Goal: Task Accomplishment & Management: Complete application form

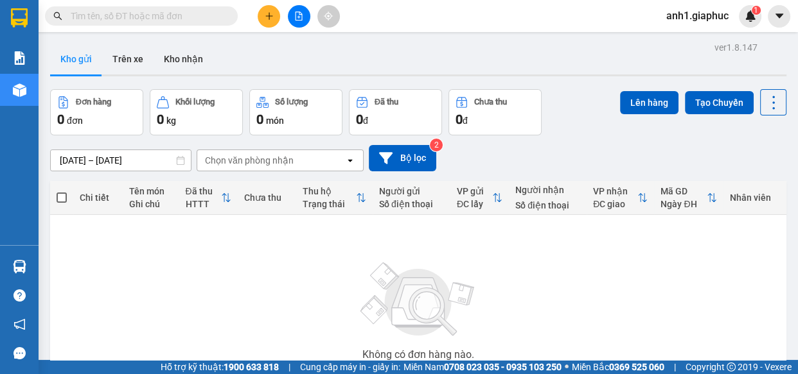
drag, startPoint x: 155, startPoint y: 19, endPoint x: 0, endPoint y: 168, distance: 215.8
click at [154, 19] on input "text" at bounding box center [147, 16] width 152 height 14
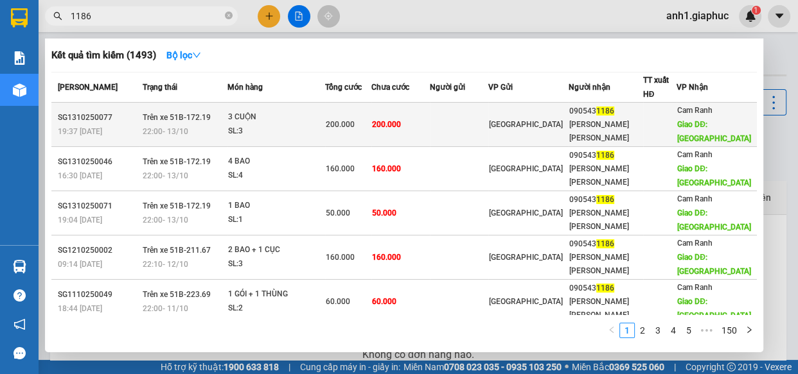
type input "1186"
click at [558, 118] on div "[GEOGRAPHIC_DATA]" at bounding box center [528, 125] width 79 height 14
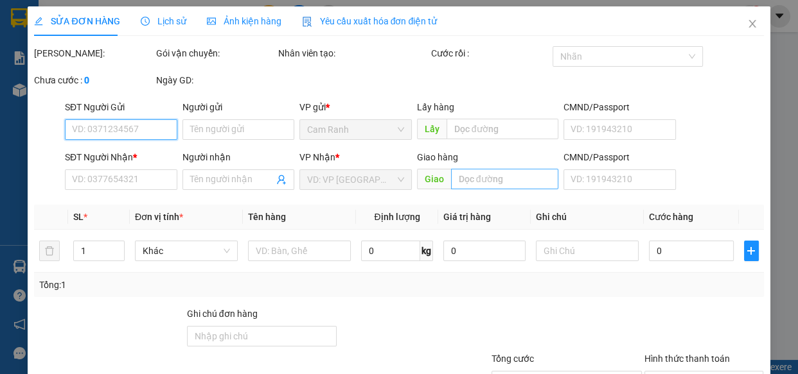
type input "0905431186"
type input "[PERSON_NAME] [PERSON_NAME]"
type input "MỸ CA"
type input "200.000"
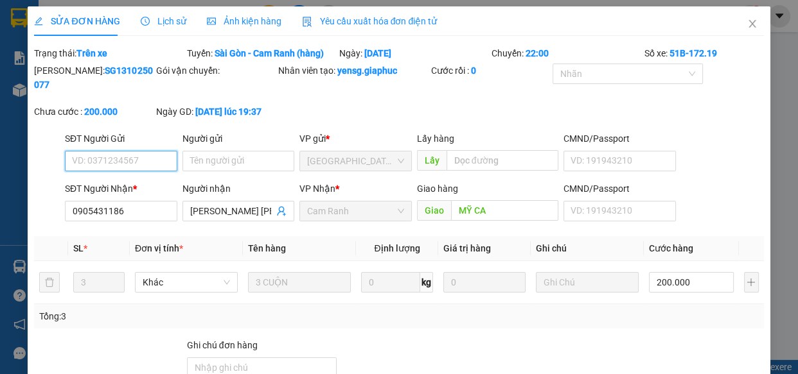
scroll to position [134, 0]
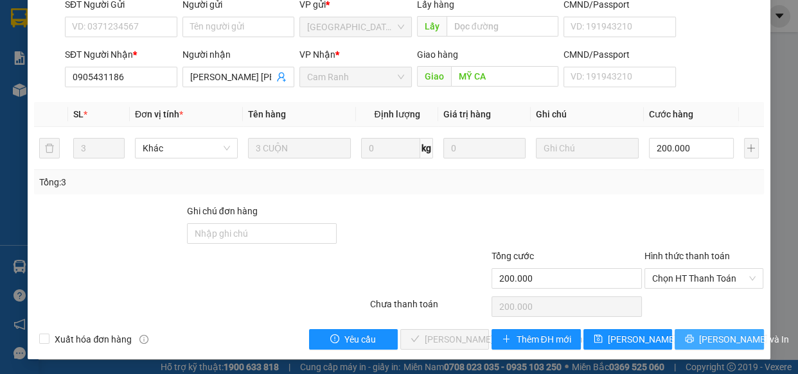
click at [693, 332] on button "[PERSON_NAME] và In" at bounding box center [718, 340] width 89 height 21
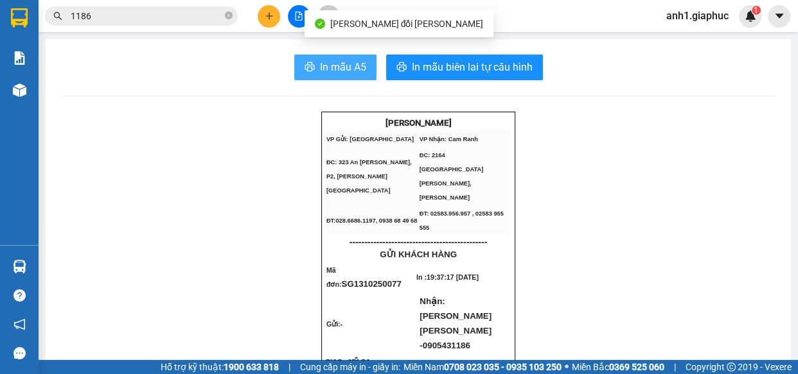
click at [336, 57] on button "In mẫu A5" at bounding box center [335, 68] width 82 height 26
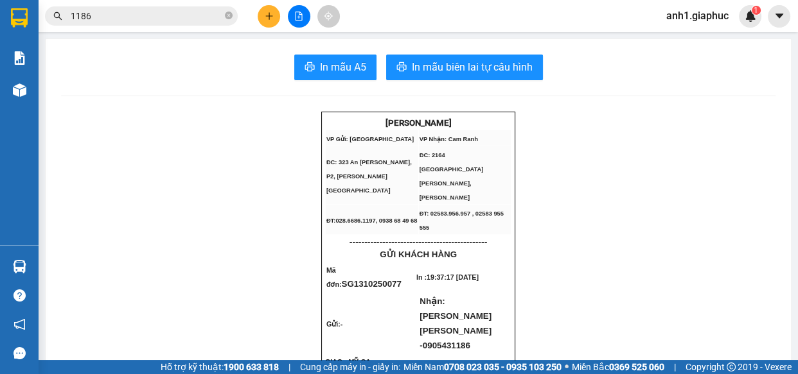
click at [127, 17] on input "1186" at bounding box center [147, 16] width 152 height 14
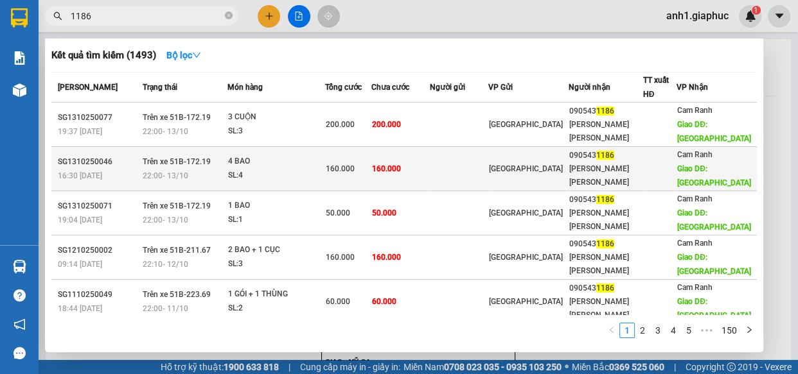
click at [417, 147] on td "160.000" at bounding box center [400, 169] width 58 height 44
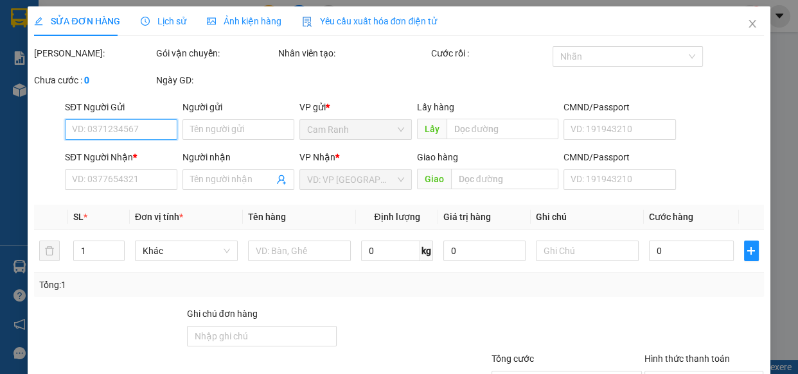
type input "0905431186"
type input "[PERSON_NAME] [PERSON_NAME]"
type input "MỸ CA"
type input "160.000"
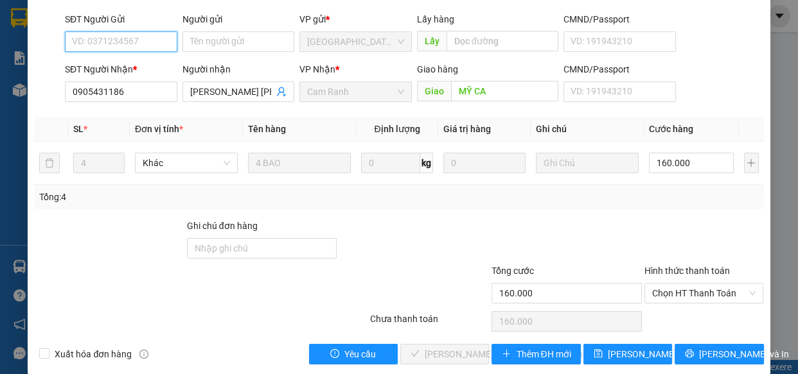
scroll to position [134, 0]
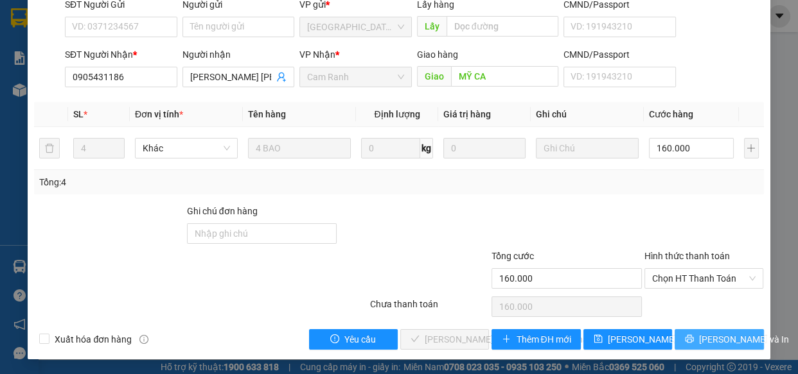
click at [701, 342] on span "[PERSON_NAME] và In" at bounding box center [744, 340] width 90 height 14
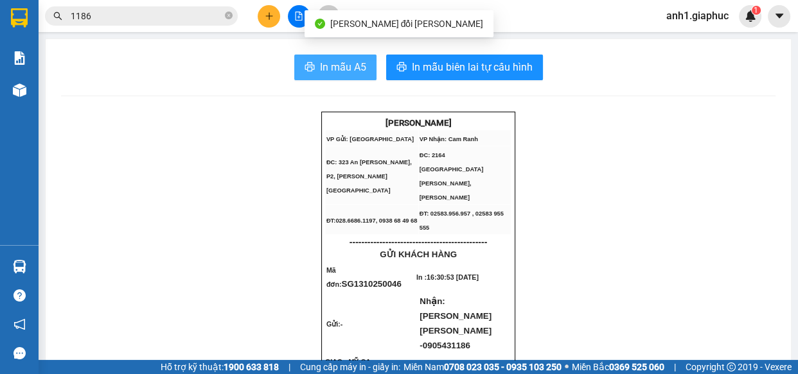
click at [337, 71] on span "In mẫu A5" at bounding box center [343, 67] width 46 height 16
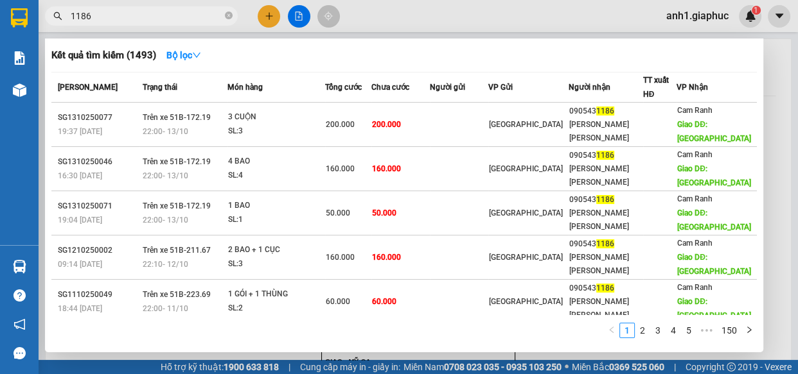
click at [100, 12] on input "1186" at bounding box center [147, 16] width 152 height 14
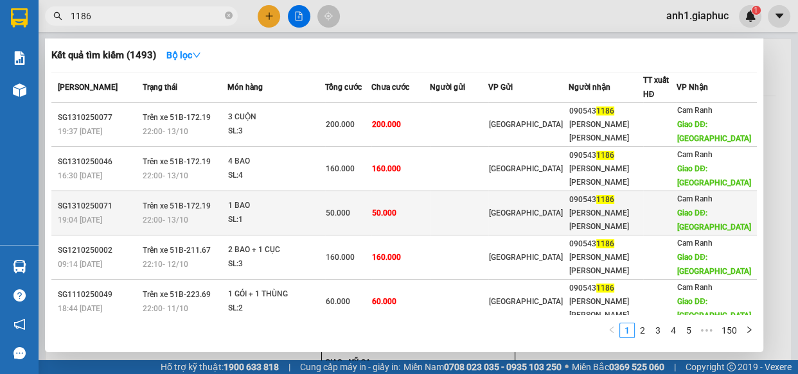
click at [371, 206] on div "50.000" at bounding box center [349, 213] width 46 height 14
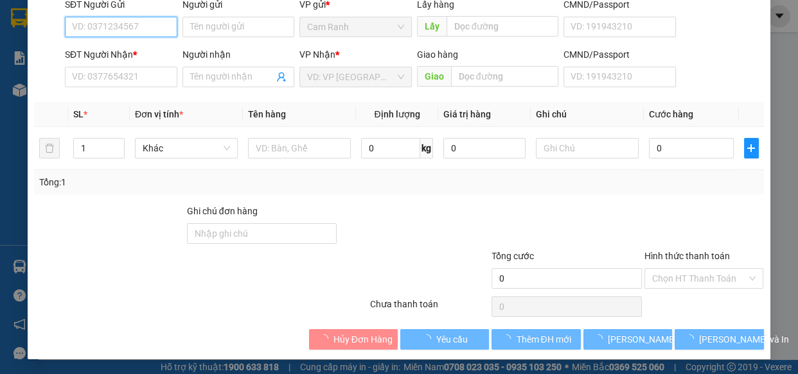
type input "0905431186"
type input "[PERSON_NAME] [PERSON_NAME]"
type input "MỸ CA"
type input "50.000"
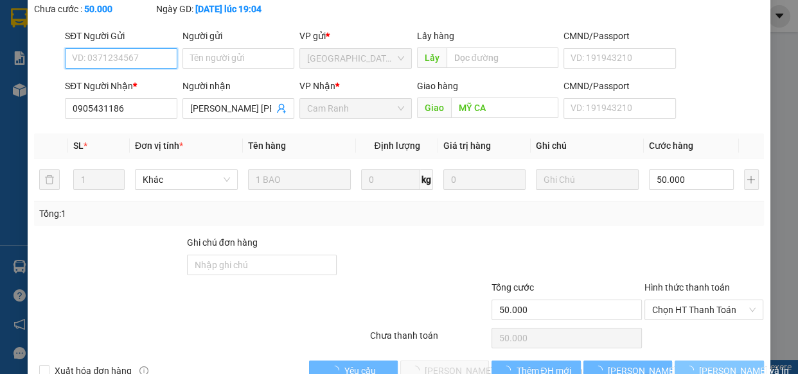
scroll to position [134, 0]
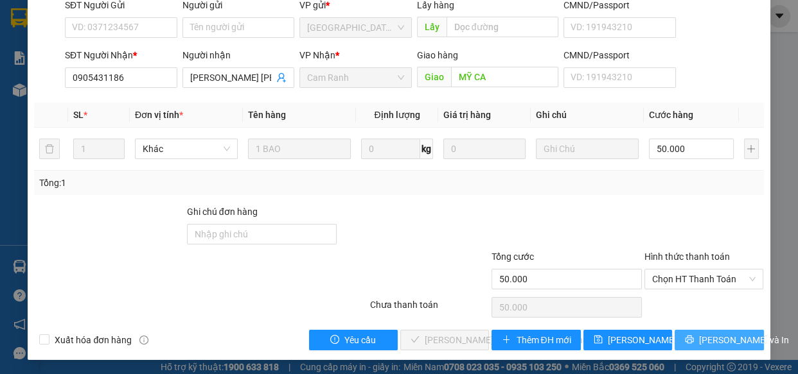
drag, startPoint x: 709, startPoint y: 334, endPoint x: 685, endPoint y: 310, distance: 33.6
click at [708, 335] on span "[PERSON_NAME] và In" at bounding box center [744, 340] width 90 height 14
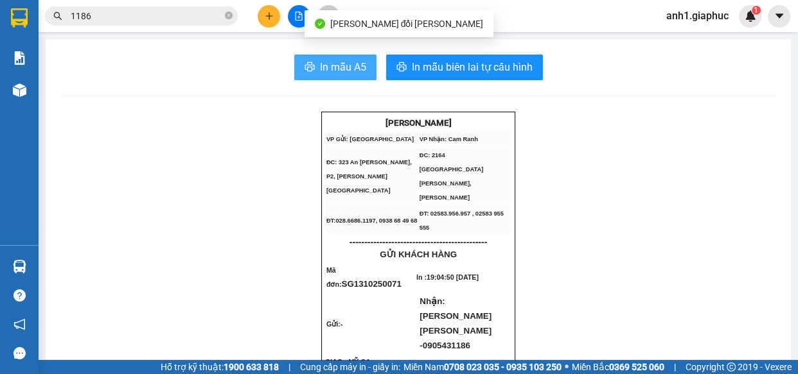
click at [348, 66] on span "In mẫu A5" at bounding box center [343, 67] width 46 height 16
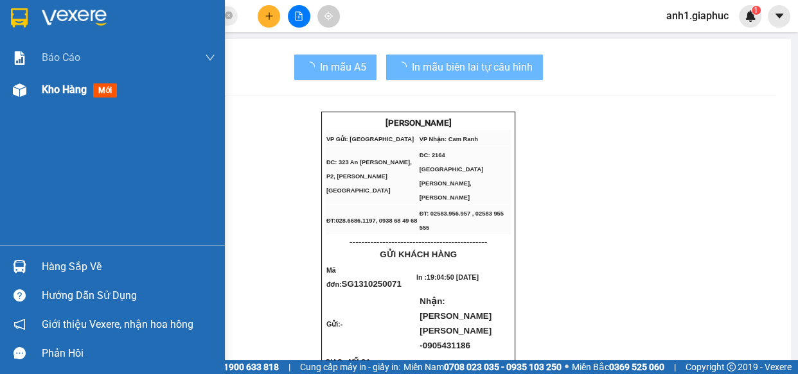
click at [55, 91] on span "Kho hàng" at bounding box center [64, 90] width 45 height 12
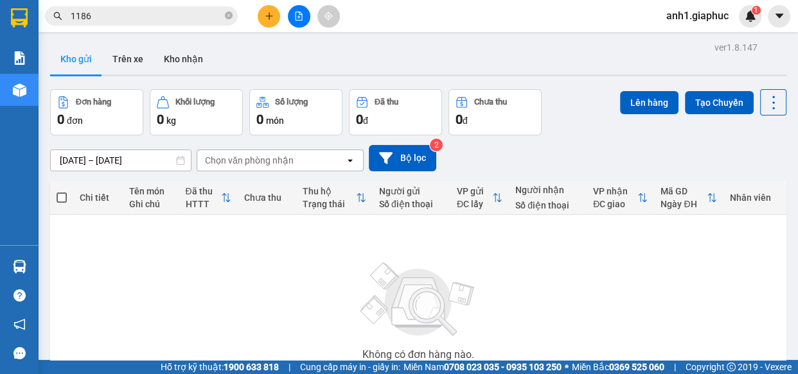
click at [226, 14] on icon "close-circle" at bounding box center [229, 16] width 8 height 8
click at [161, 16] on input "text" at bounding box center [147, 16] width 152 height 14
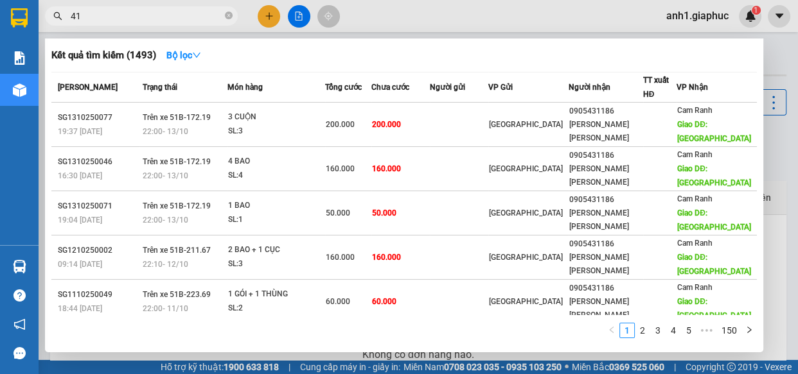
type input "417"
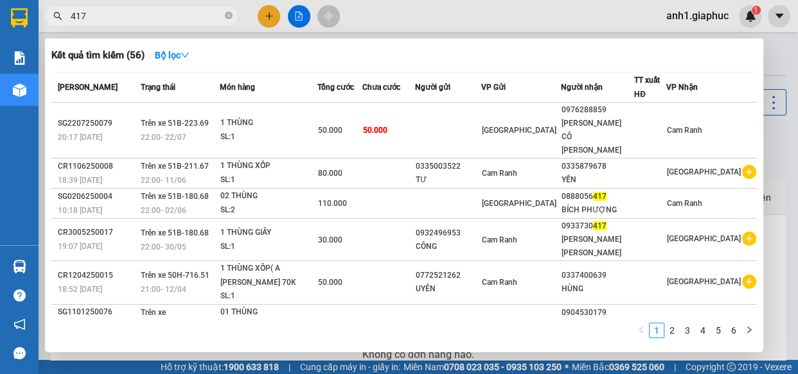
scroll to position [58, 0]
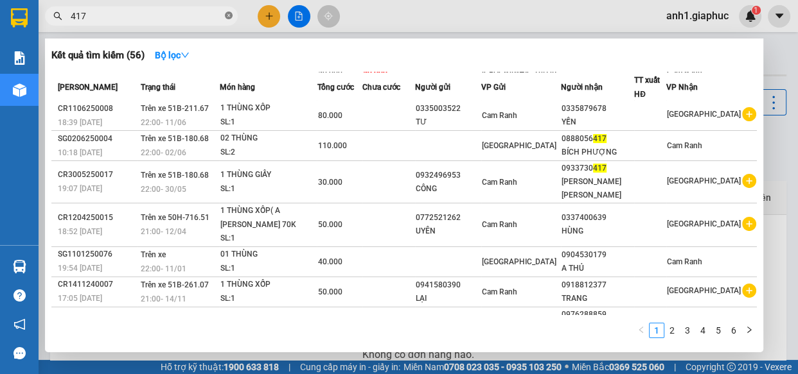
click at [227, 15] on icon "close-circle" at bounding box center [229, 16] width 8 height 8
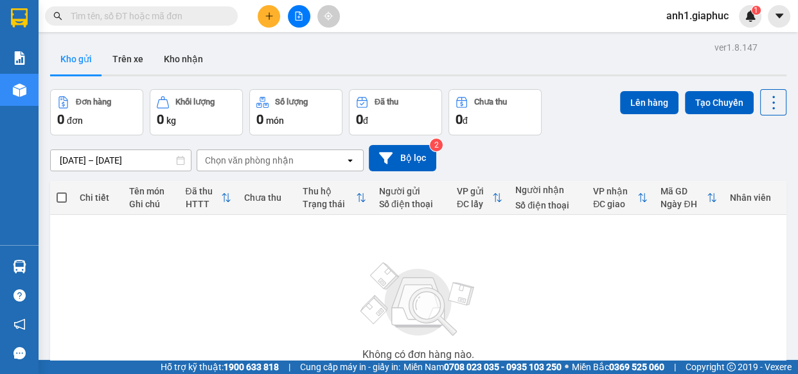
click at [130, 19] on input "text" at bounding box center [147, 16] width 152 height 14
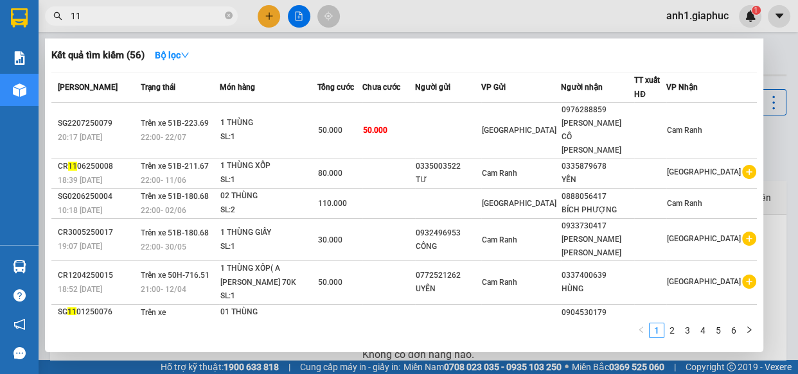
type input "117"
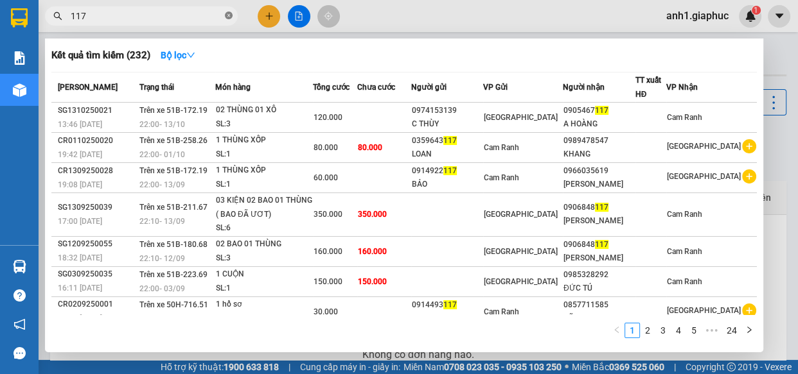
click at [232, 15] on icon "close-circle" at bounding box center [229, 16] width 8 height 8
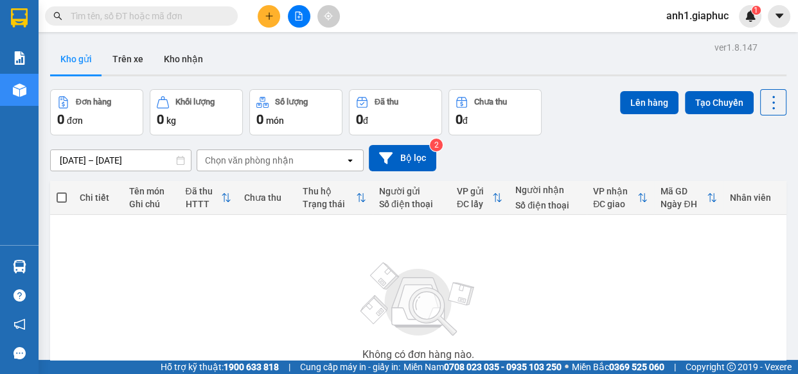
click at [103, 19] on input "text" at bounding box center [147, 16] width 152 height 14
type input "078"
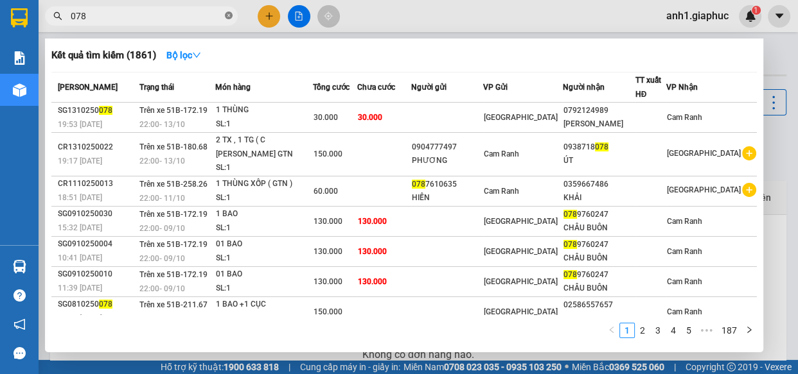
click at [225, 15] on icon "close-circle" at bounding box center [229, 16] width 8 height 8
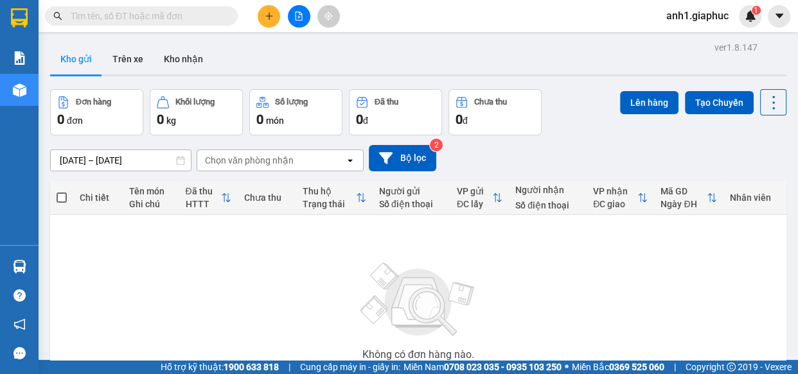
click at [144, 18] on input "text" at bounding box center [147, 16] width 152 height 14
click at [91, 13] on input "text" at bounding box center [147, 16] width 152 height 14
type input "0"
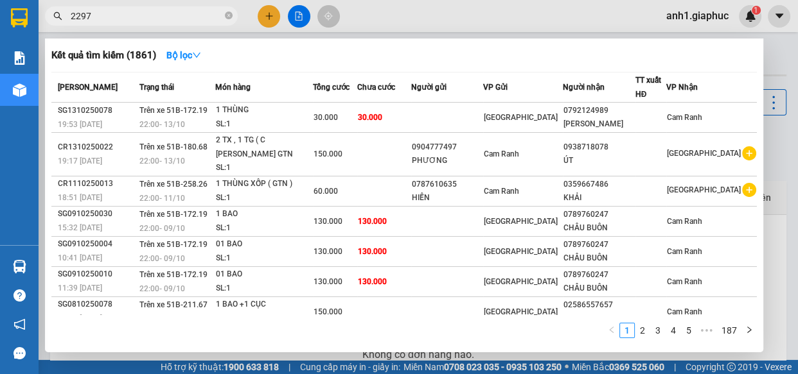
type input "22979"
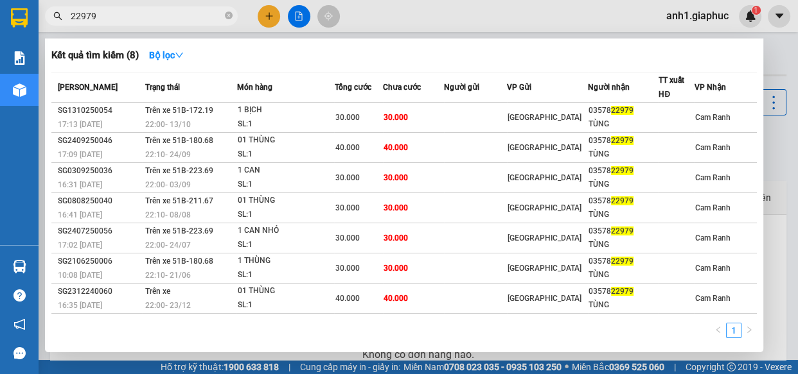
drag, startPoint x: 229, startPoint y: 14, endPoint x: 123, endPoint y: 23, distance: 105.7
click at [229, 13] on icon "close-circle" at bounding box center [229, 16] width 8 height 8
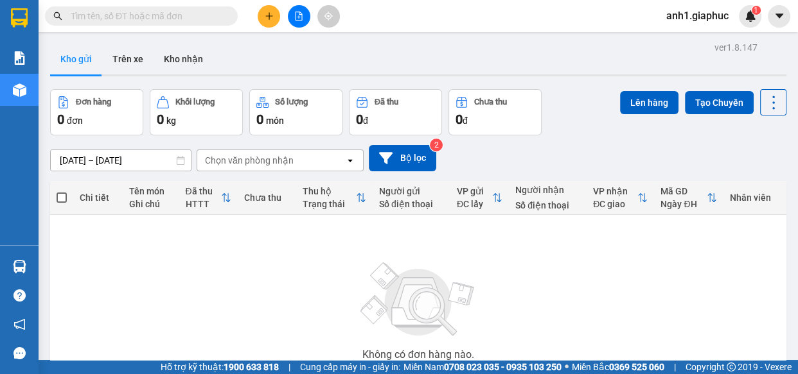
click at [123, 23] on span at bounding box center [141, 15] width 193 height 19
click at [125, 10] on input "text" at bounding box center [147, 16] width 152 height 14
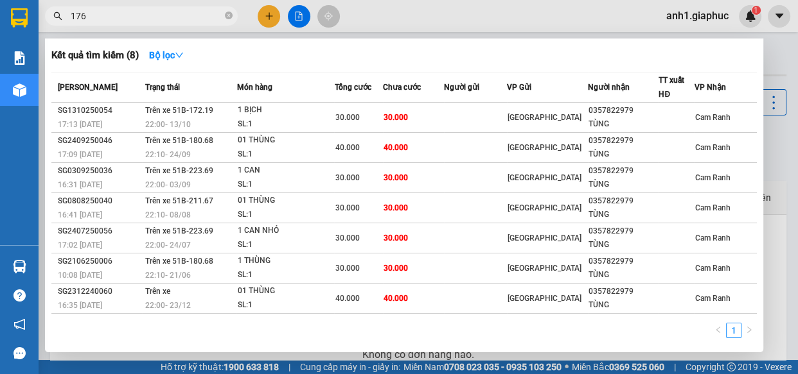
type input "1764"
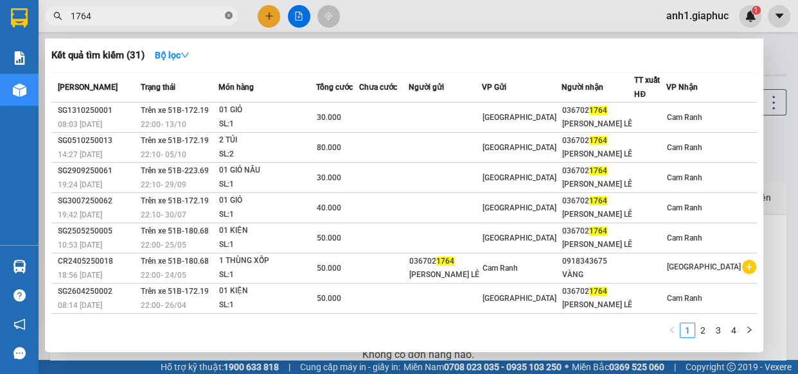
click at [229, 15] on icon "close-circle" at bounding box center [229, 16] width 8 height 8
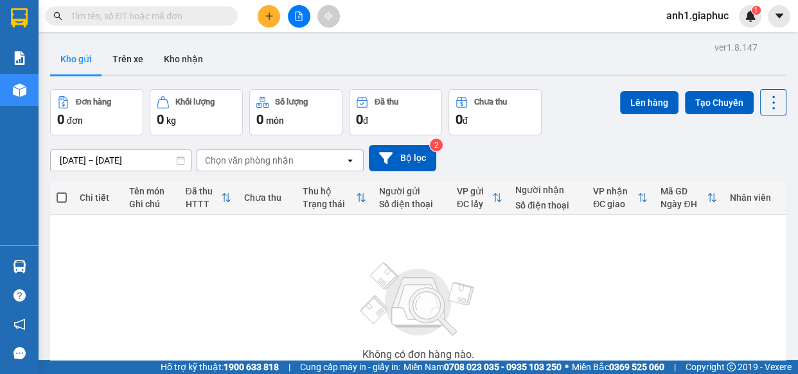
click at [122, 13] on input "text" at bounding box center [147, 16] width 152 height 14
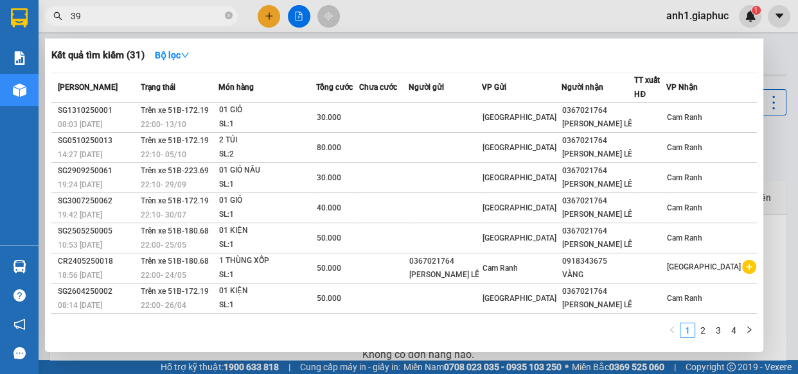
type input "393"
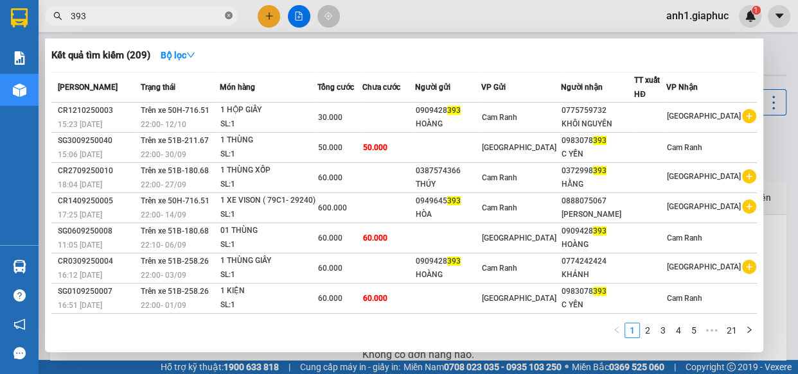
click at [228, 13] on icon "close-circle" at bounding box center [229, 16] width 8 height 8
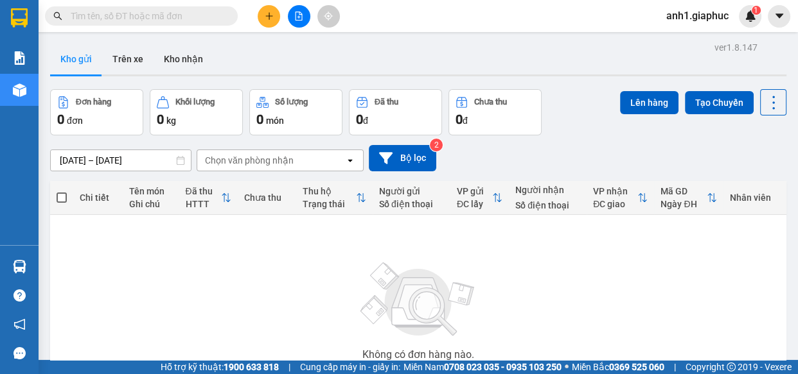
click at [172, 13] on input "text" at bounding box center [147, 16] width 152 height 14
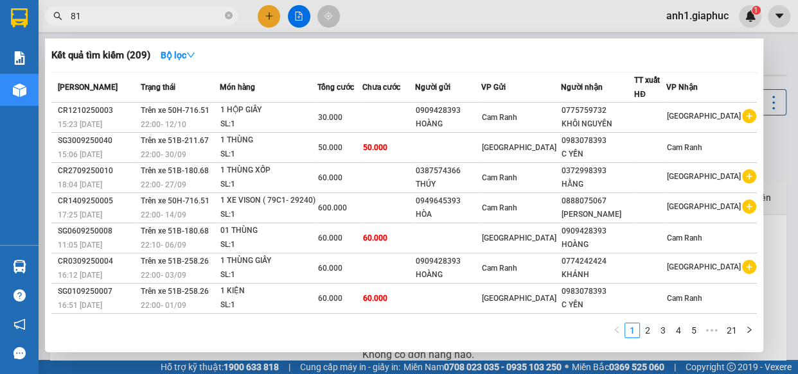
type input "814"
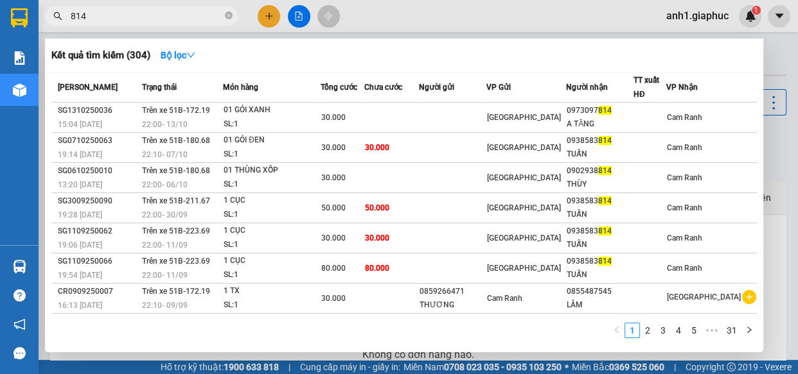
drag, startPoint x: 229, startPoint y: 15, endPoint x: 205, endPoint y: 19, distance: 24.8
click at [229, 15] on icon "close-circle" at bounding box center [229, 16] width 8 height 8
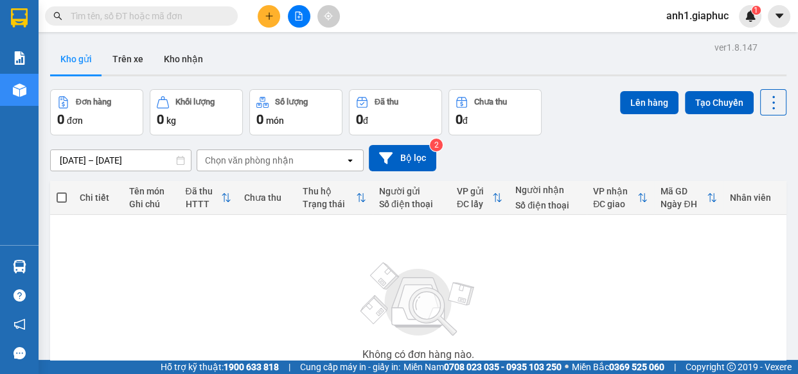
click at [130, 15] on input "text" at bounding box center [147, 16] width 152 height 14
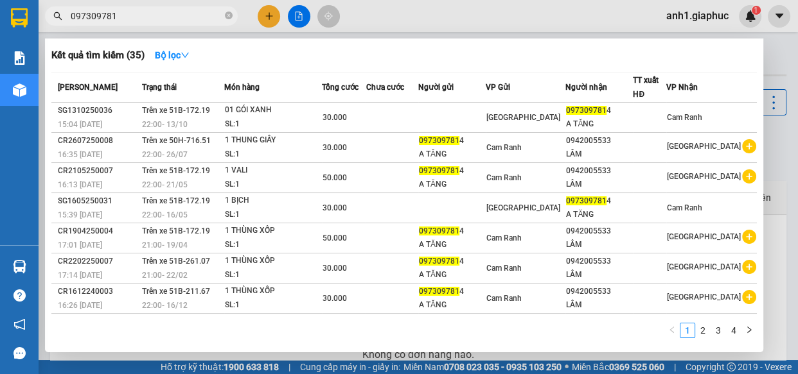
type input "0973097814"
drag, startPoint x: 229, startPoint y: 14, endPoint x: 164, endPoint y: 15, distance: 64.9
click at [229, 15] on icon "close-circle" at bounding box center [229, 16] width 8 height 8
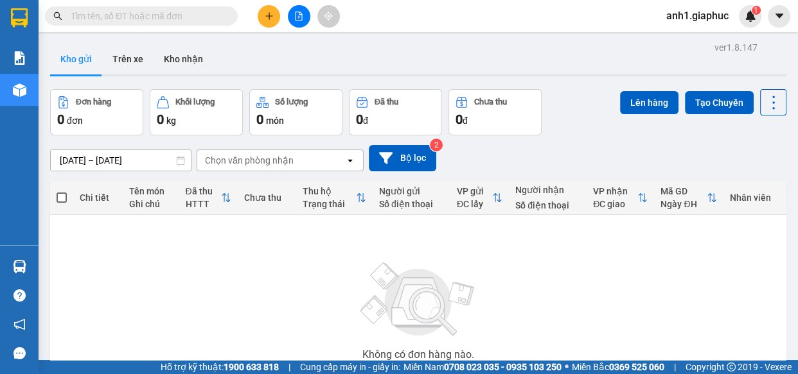
click at [163, 15] on input "text" at bounding box center [147, 16] width 152 height 14
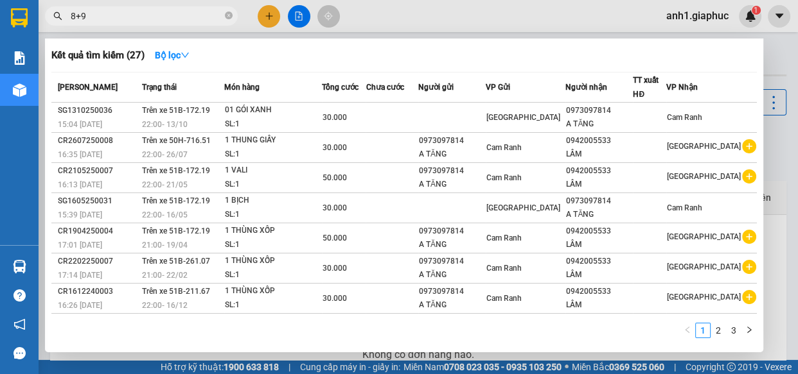
type input "8+94"
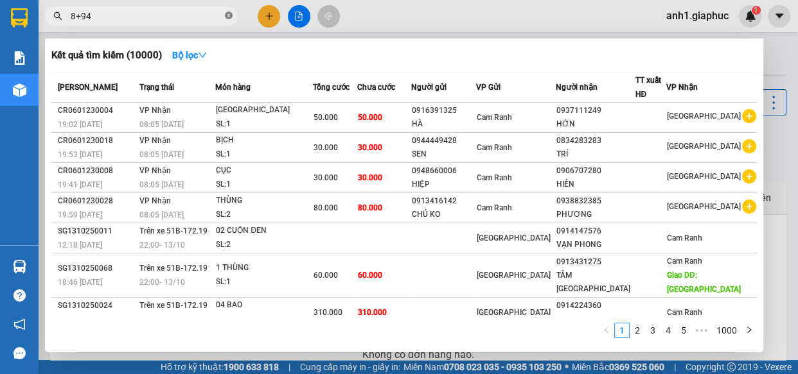
click at [225, 17] on icon "close-circle" at bounding box center [229, 16] width 8 height 8
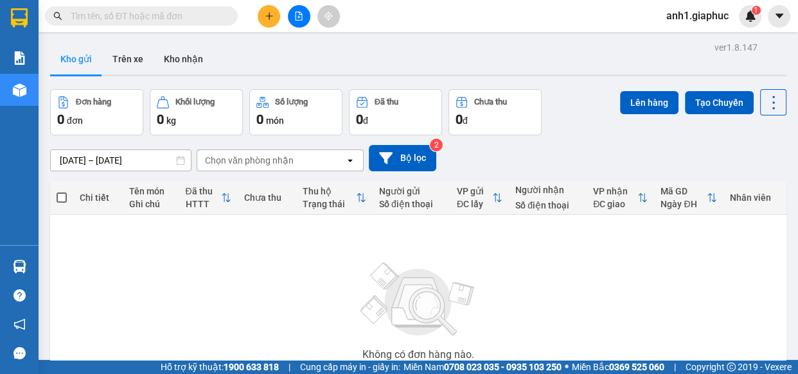
click at [154, 10] on input "text" at bounding box center [147, 16] width 152 height 14
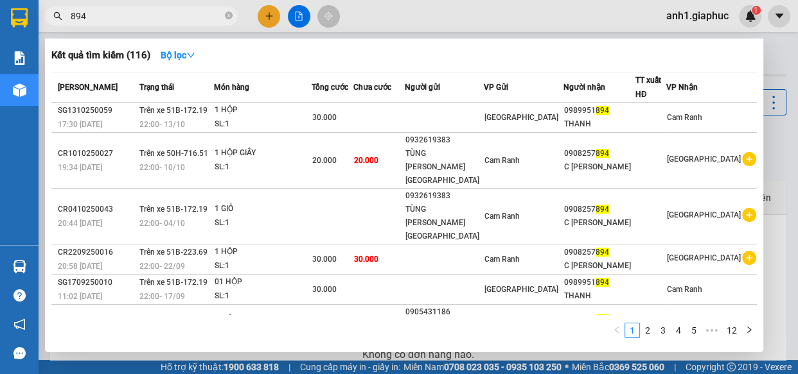
type input "894"
click at [231, 15] on icon "close-circle" at bounding box center [229, 16] width 8 height 8
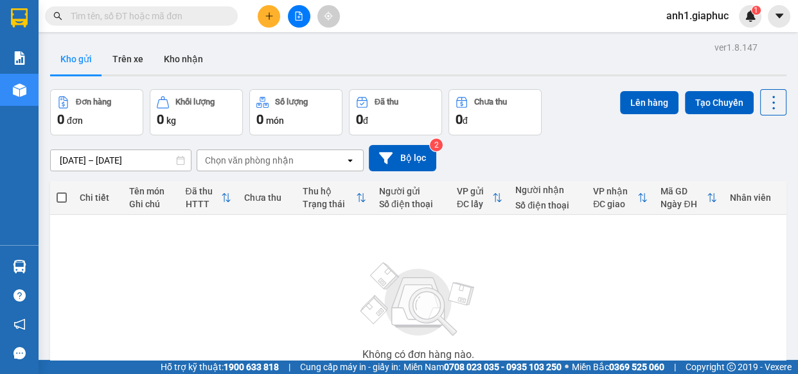
click at [127, 12] on input "text" at bounding box center [147, 16] width 152 height 14
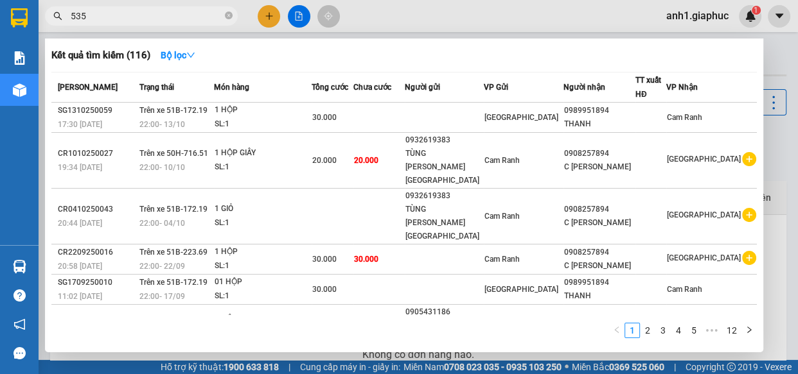
type input "5350"
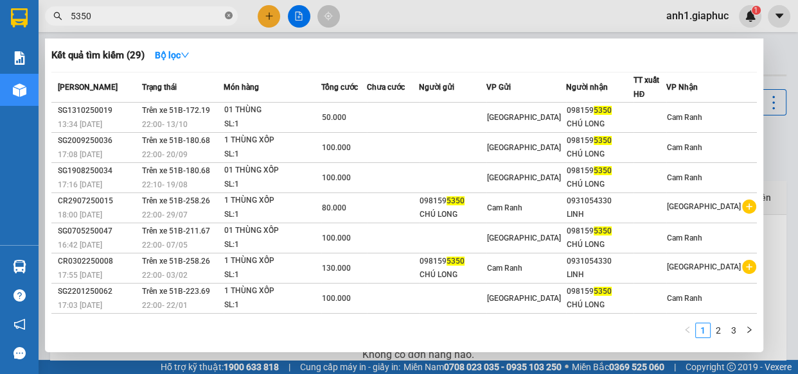
click at [229, 13] on icon "close-circle" at bounding box center [229, 16] width 8 height 8
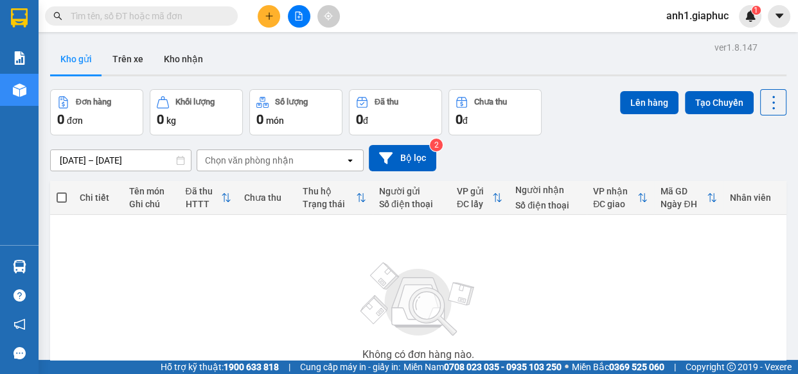
click at [119, 13] on input "text" at bounding box center [147, 16] width 152 height 14
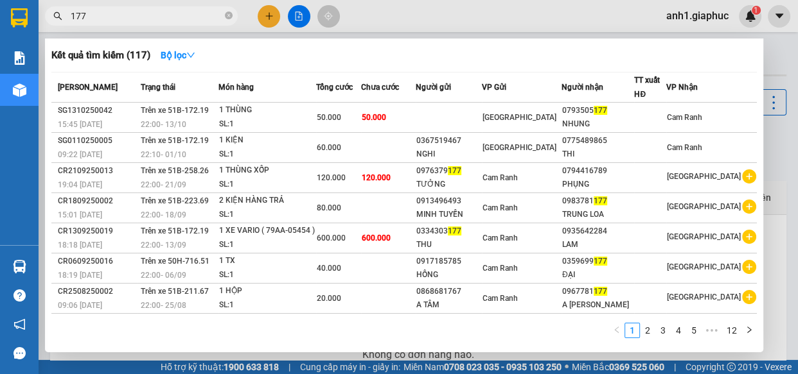
type input "177"
click at [227, 16] on icon "close-circle" at bounding box center [229, 16] width 8 height 8
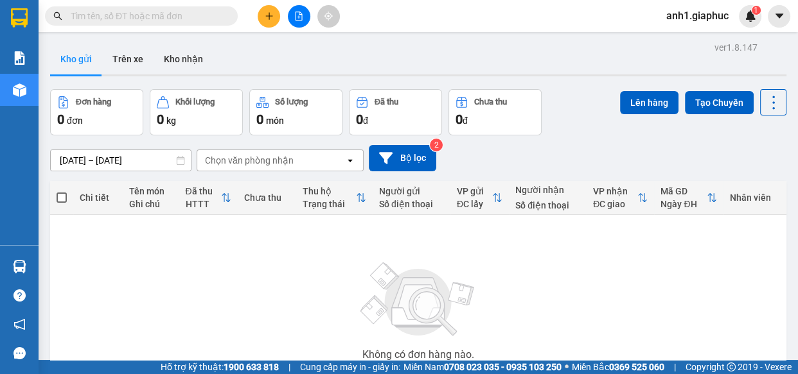
click at [126, 17] on input "text" at bounding box center [147, 16] width 152 height 14
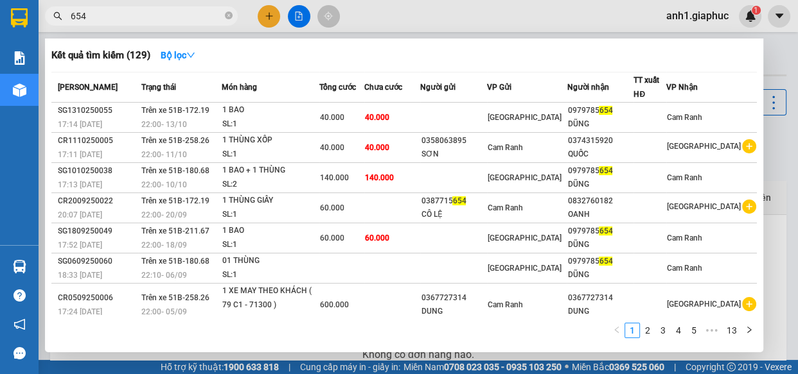
type input "654"
click at [225, 19] on icon "close-circle" at bounding box center [229, 16] width 8 height 8
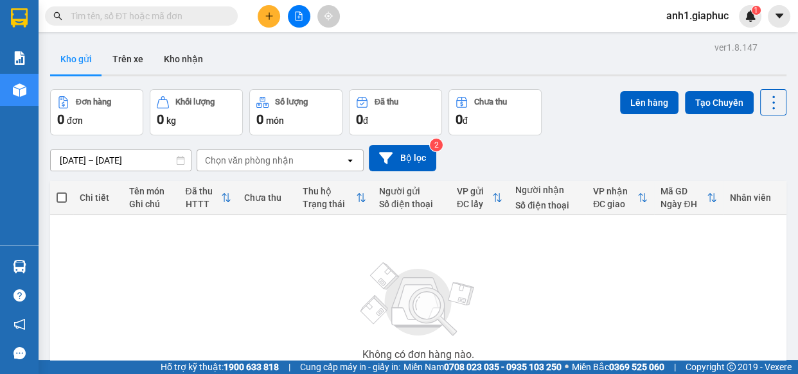
click at [177, 19] on input "text" at bounding box center [147, 16] width 152 height 14
type input "399"
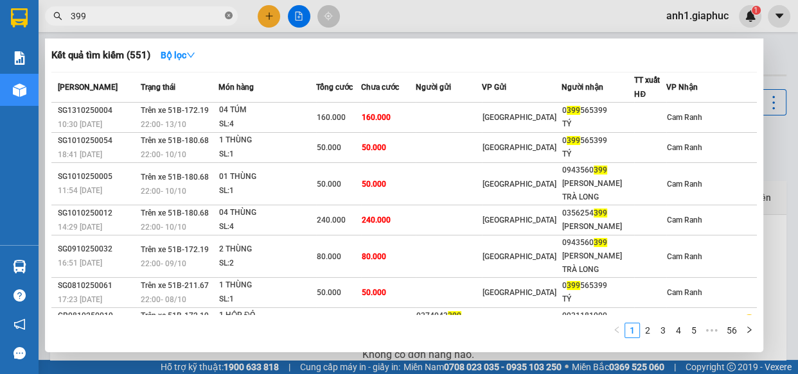
click at [231, 15] on icon "close-circle" at bounding box center [229, 16] width 8 height 8
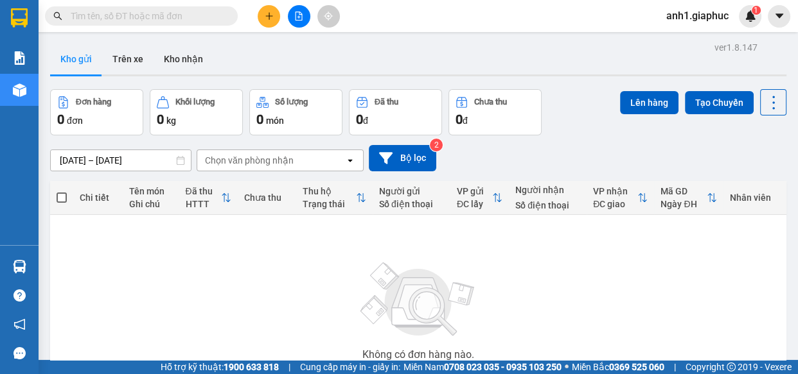
click at [114, 18] on input "text" at bounding box center [147, 16] width 152 height 14
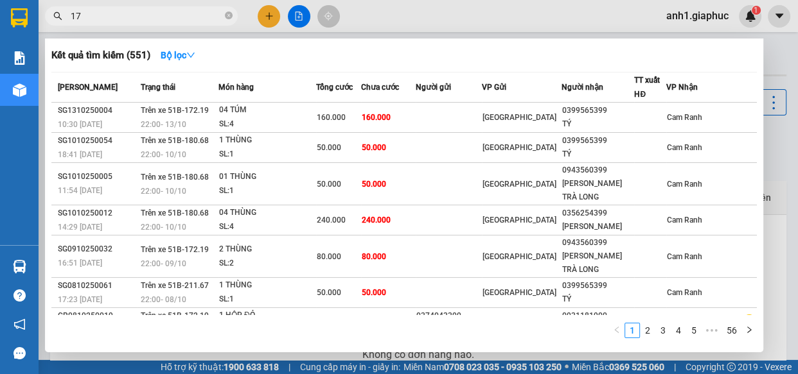
type input "171"
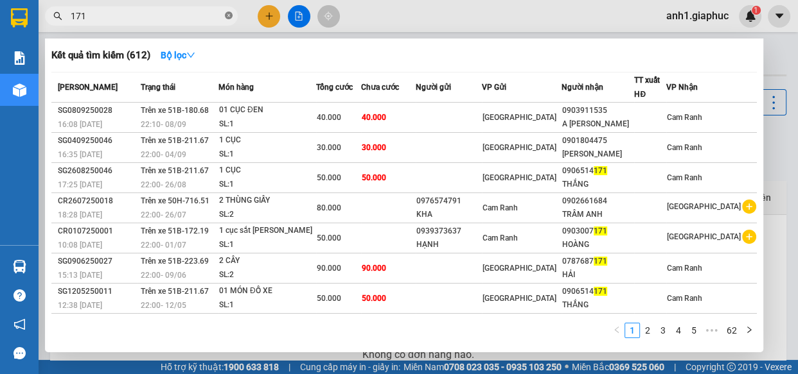
click at [225, 14] on icon "close-circle" at bounding box center [229, 16] width 8 height 8
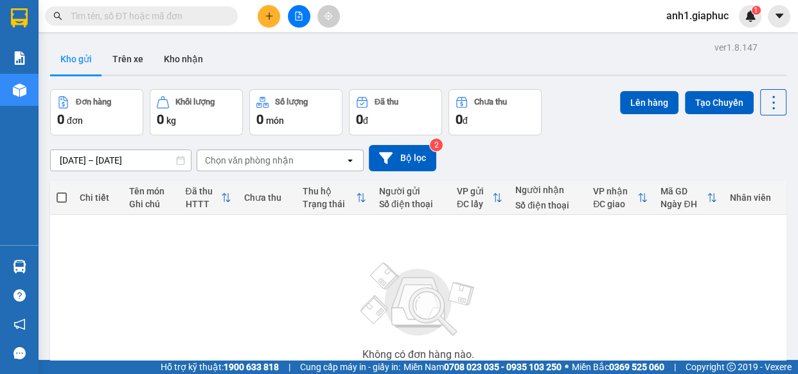
click at [141, 19] on input "text" at bounding box center [147, 16] width 152 height 14
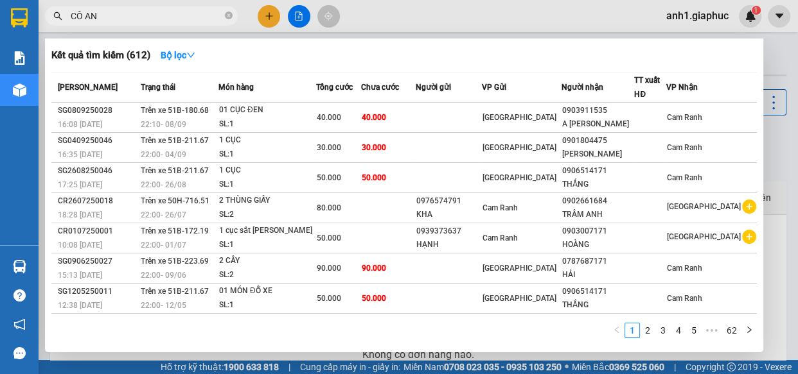
type input "CÔ ANH"
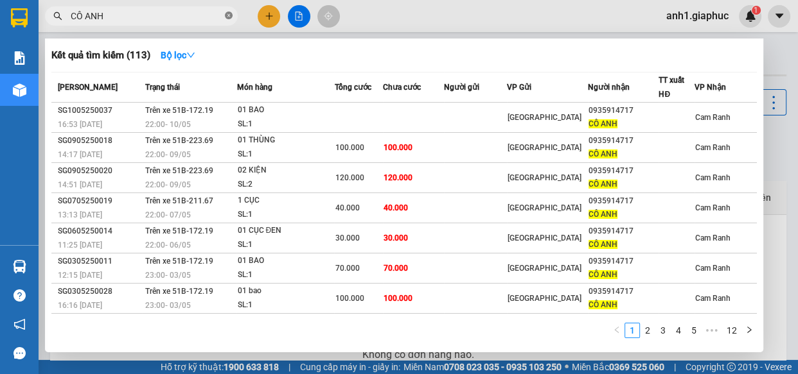
click at [227, 17] on icon "close-circle" at bounding box center [229, 16] width 8 height 8
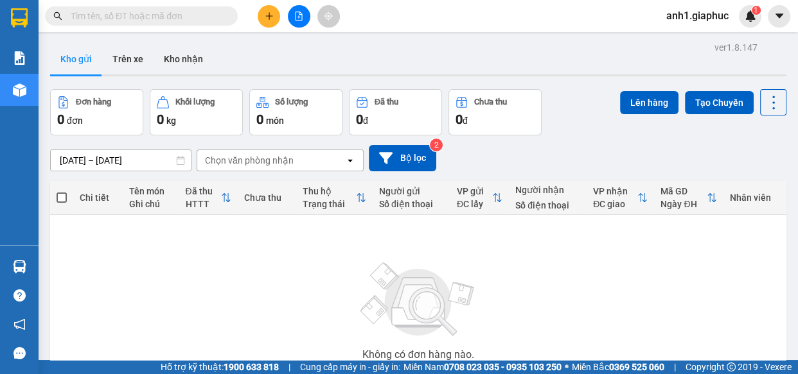
click at [163, 17] on input "text" at bounding box center [147, 16] width 152 height 14
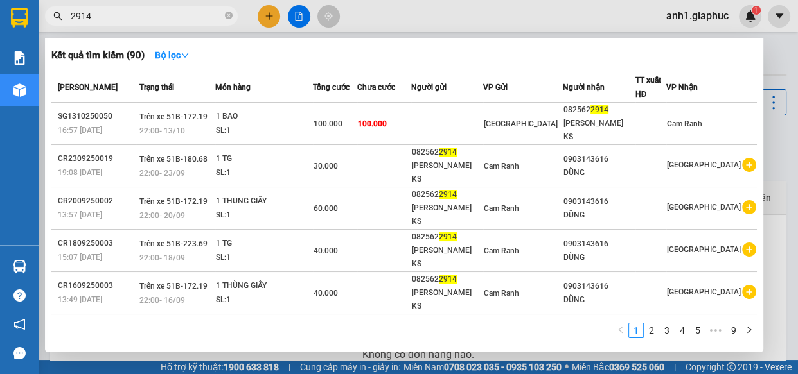
type input "2914"
click at [227, 13] on icon "close-circle" at bounding box center [229, 16] width 8 height 8
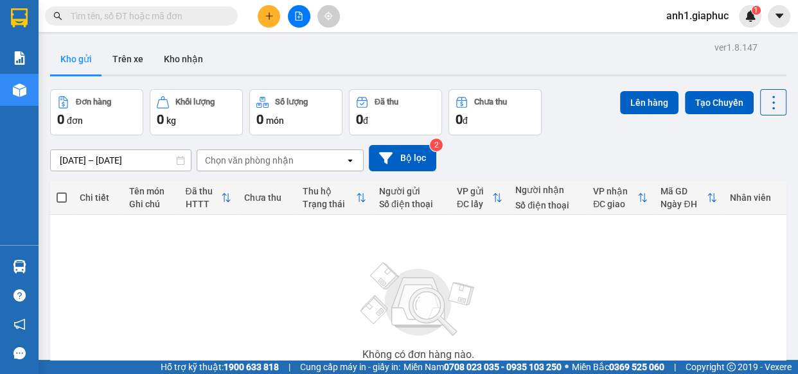
click at [175, 15] on input "text" at bounding box center [147, 16] width 152 height 14
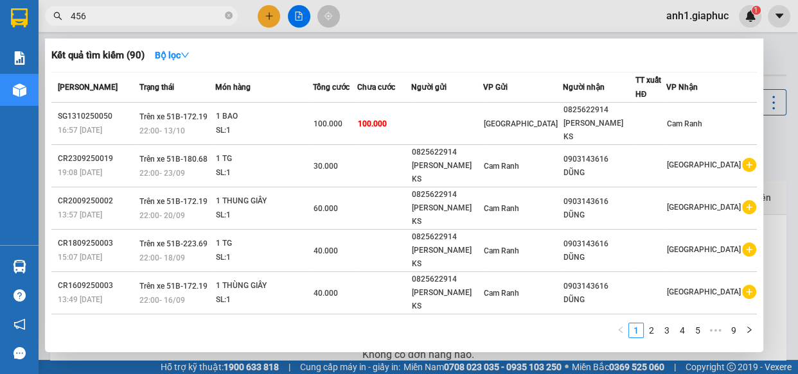
type input "4567"
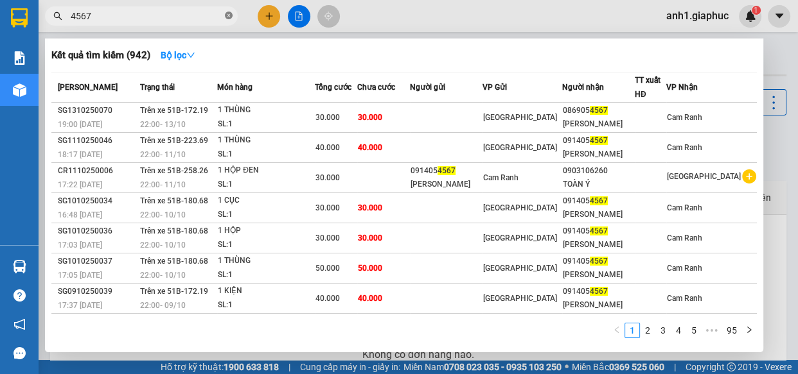
click at [227, 14] on icon "close-circle" at bounding box center [229, 16] width 8 height 8
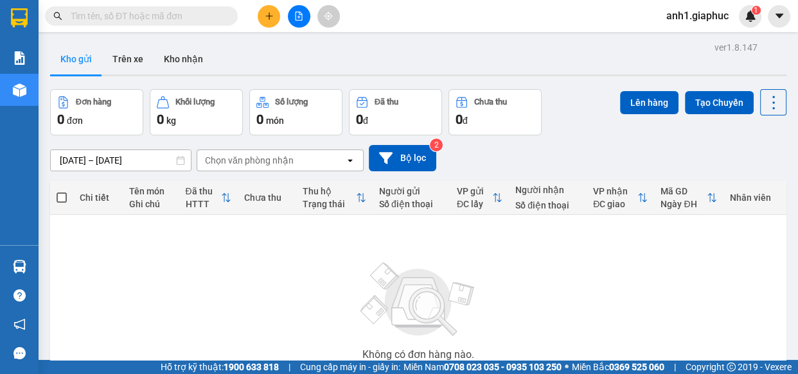
drag, startPoint x: 133, startPoint y: 15, endPoint x: 128, endPoint y: 6, distance: 9.5
click at [128, 6] on span at bounding box center [141, 15] width 193 height 19
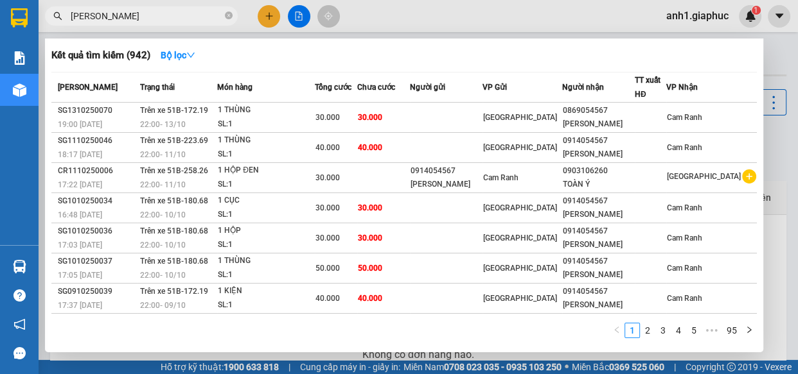
type input "[PERSON_NAME]"
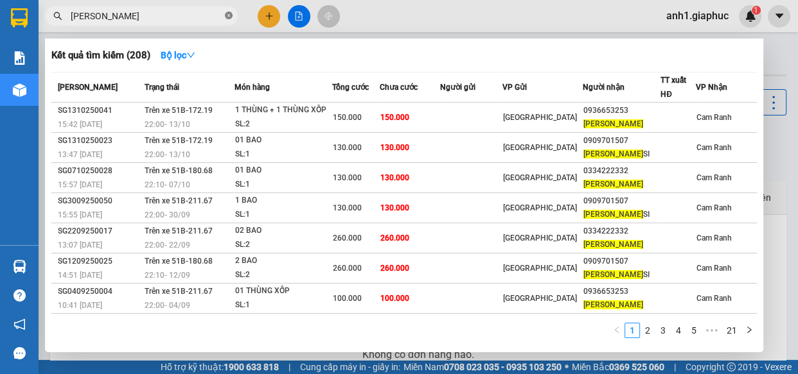
click at [229, 13] on icon "close-circle" at bounding box center [229, 16] width 8 height 8
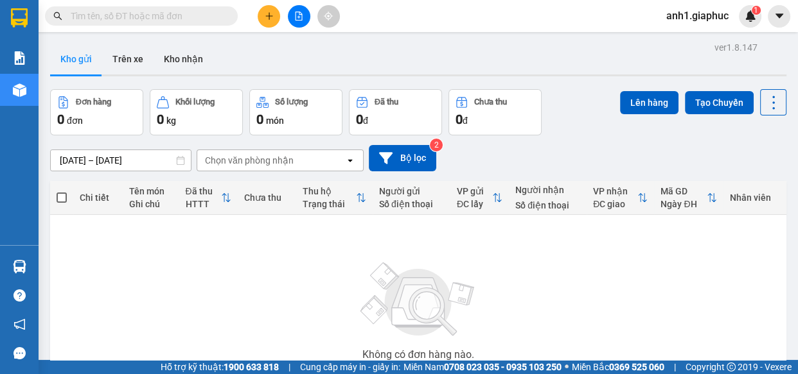
click at [103, 13] on input "text" at bounding box center [147, 16] width 152 height 14
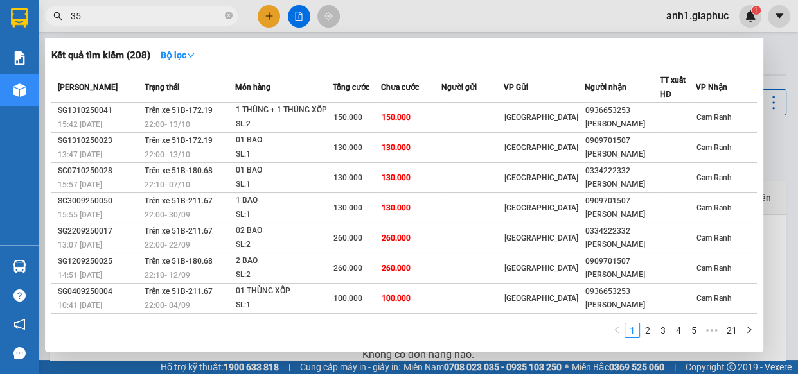
type input "357"
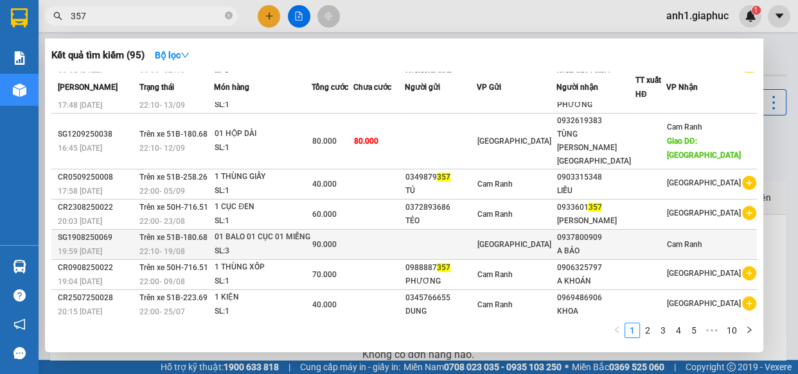
scroll to position [99, 0]
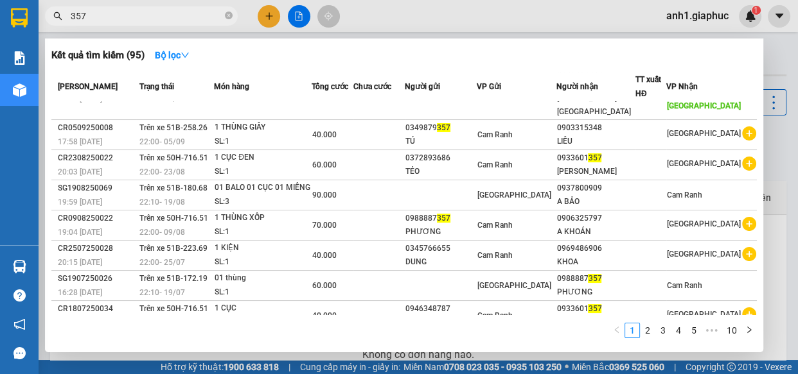
click at [228, 17] on icon "close-circle" at bounding box center [229, 16] width 8 height 8
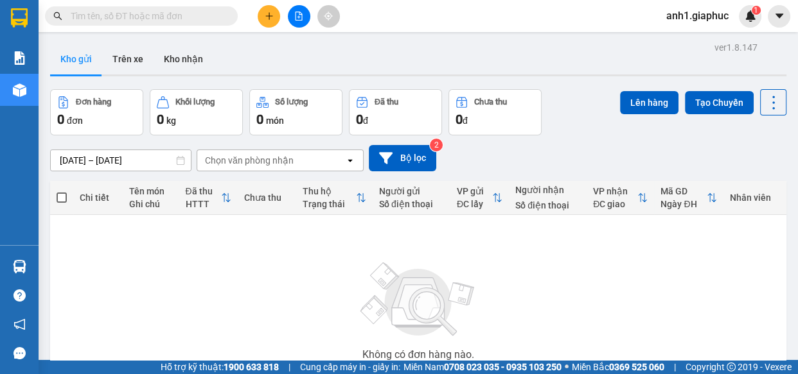
click at [116, 17] on input "text" at bounding box center [147, 16] width 152 height 14
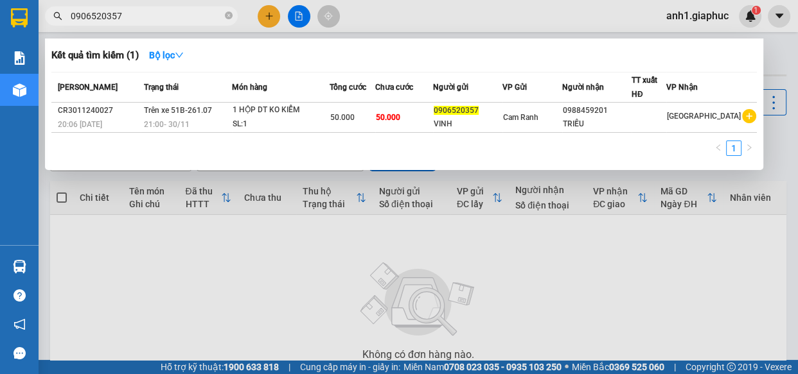
type input "0906520357"
click at [263, 281] on div at bounding box center [399, 187] width 798 height 374
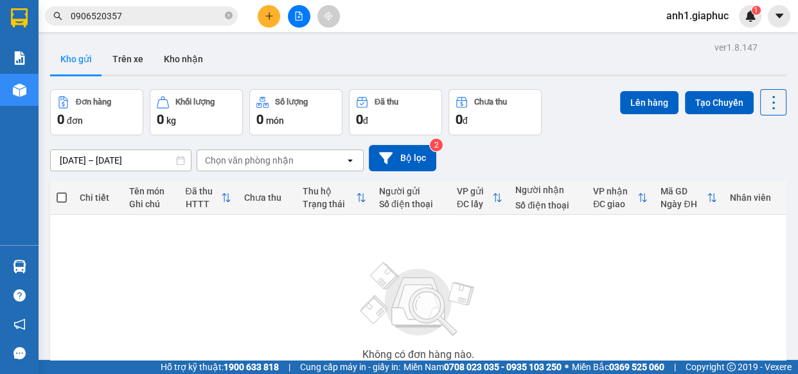
drag, startPoint x: 229, startPoint y: 15, endPoint x: 129, endPoint y: 12, distance: 99.6
click at [227, 15] on icon "close-circle" at bounding box center [229, 16] width 8 height 8
click at [130, 14] on input "text" at bounding box center [147, 16] width 152 height 14
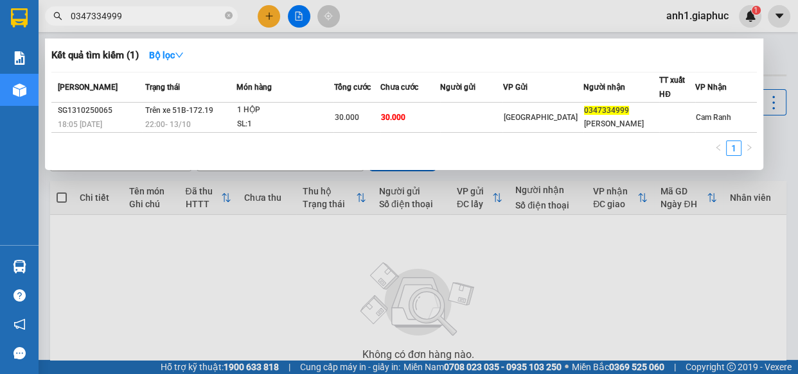
type input "0347334999"
click at [229, 15] on icon "close-circle" at bounding box center [229, 16] width 8 height 8
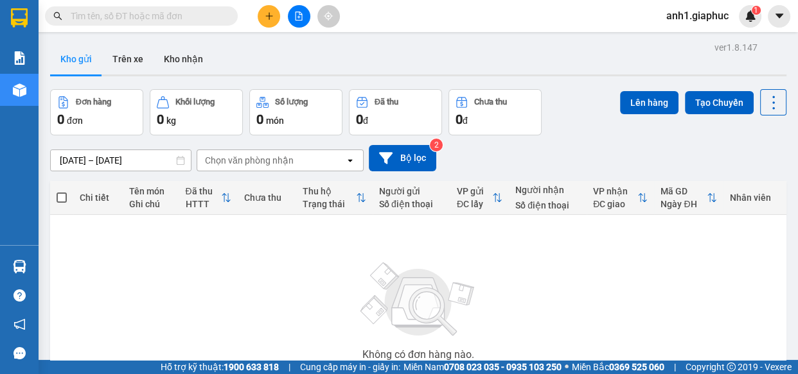
click at [160, 17] on input "text" at bounding box center [147, 16] width 152 height 14
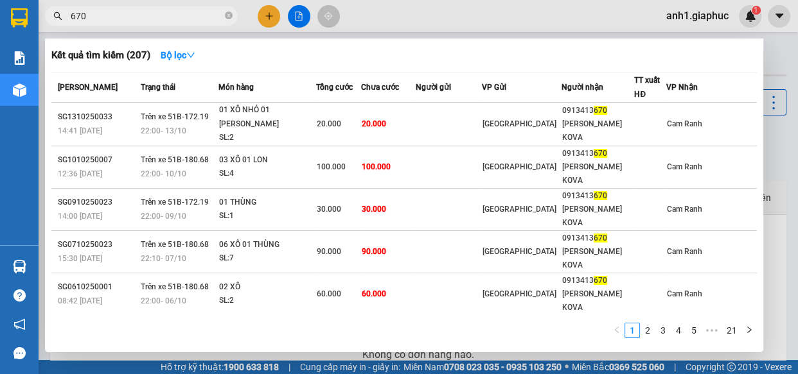
type input "670"
click at [227, 15] on icon "close-circle" at bounding box center [229, 16] width 8 height 8
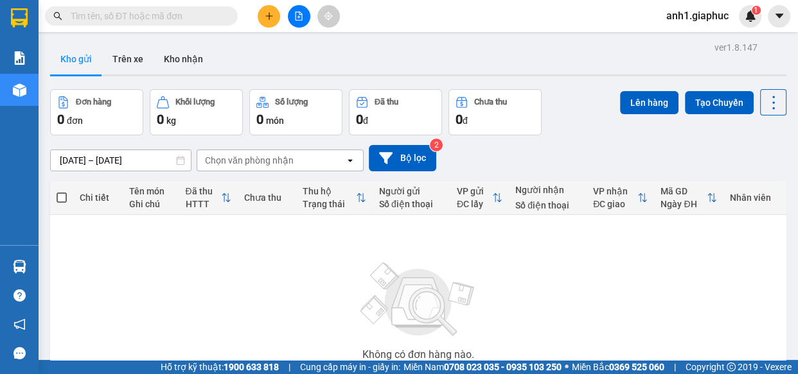
click at [156, 16] on input "text" at bounding box center [147, 16] width 152 height 14
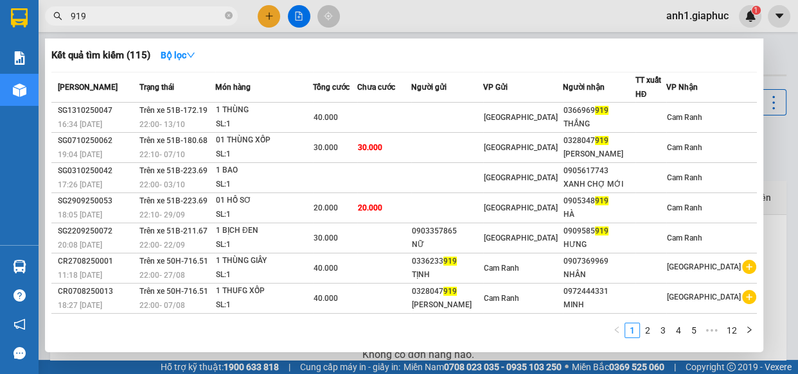
type input "919"
click at [226, 14] on icon "close-circle" at bounding box center [229, 16] width 8 height 8
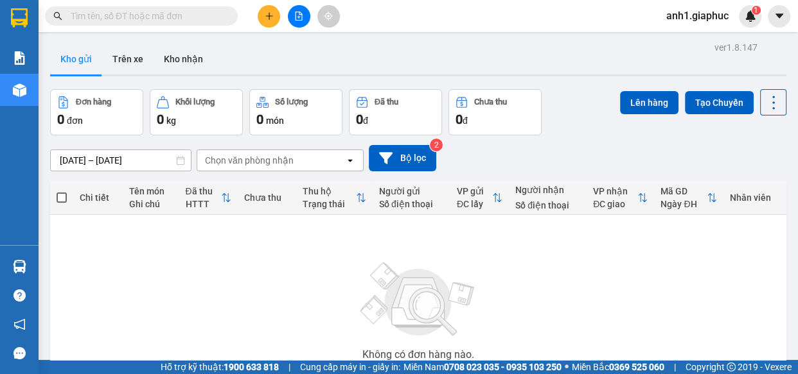
click at [106, 13] on input "text" at bounding box center [147, 16] width 152 height 14
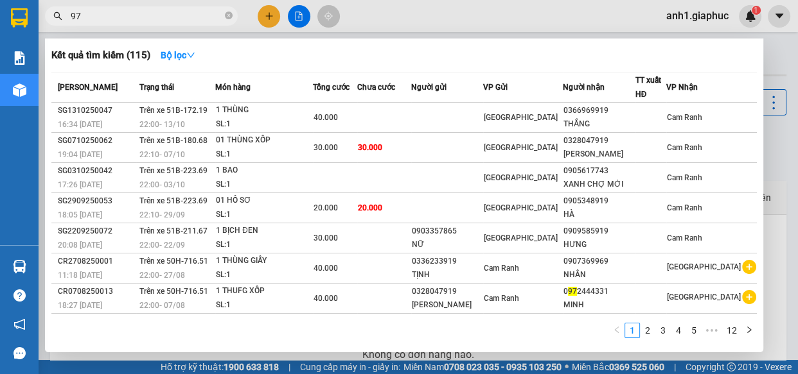
type input "979"
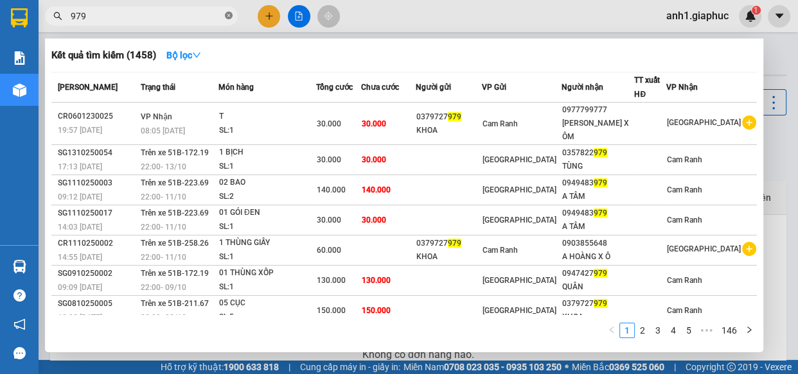
drag, startPoint x: 227, startPoint y: 14, endPoint x: 164, endPoint y: 14, distance: 63.6
click at [225, 14] on icon "close-circle" at bounding box center [229, 16] width 8 height 8
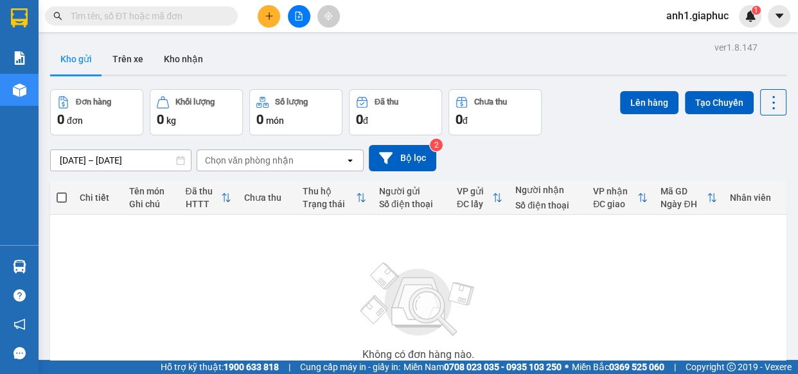
click at [135, 14] on input "text" at bounding box center [147, 16] width 152 height 14
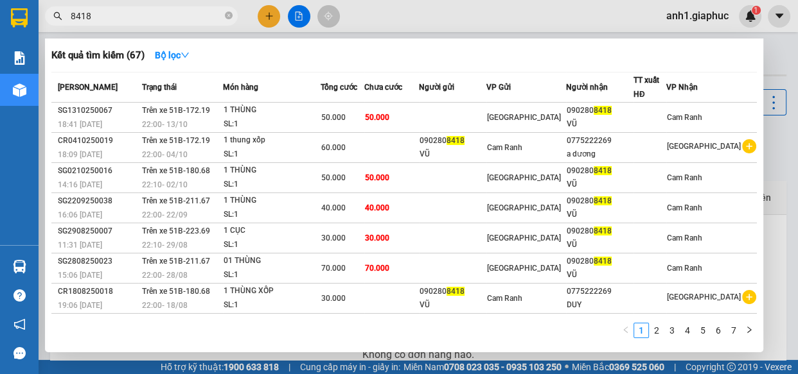
type input "8418"
click at [229, 16] on icon "close-circle" at bounding box center [229, 16] width 8 height 8
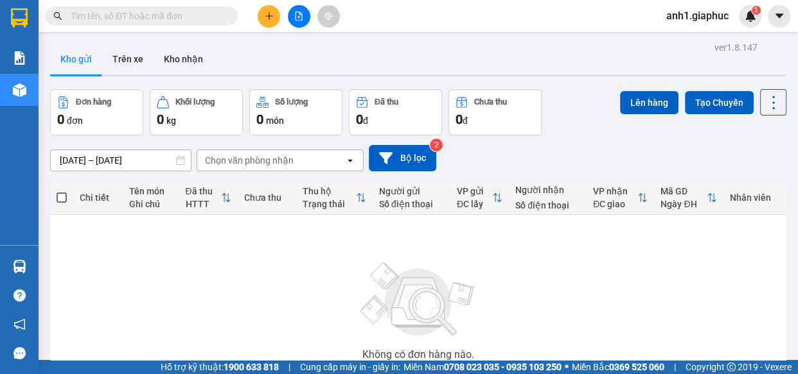
click at [116, 10] on input "text" at bounding box center [147, 16] width 152 height 14
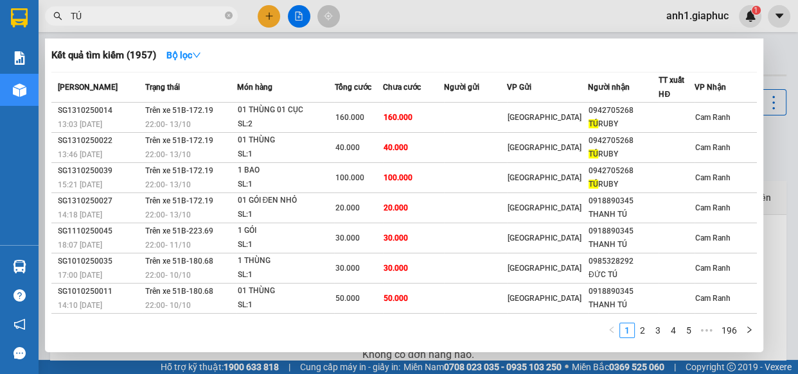
type input "TÚ"
